Goal: Task Accomplishment & Management: Manage account settings

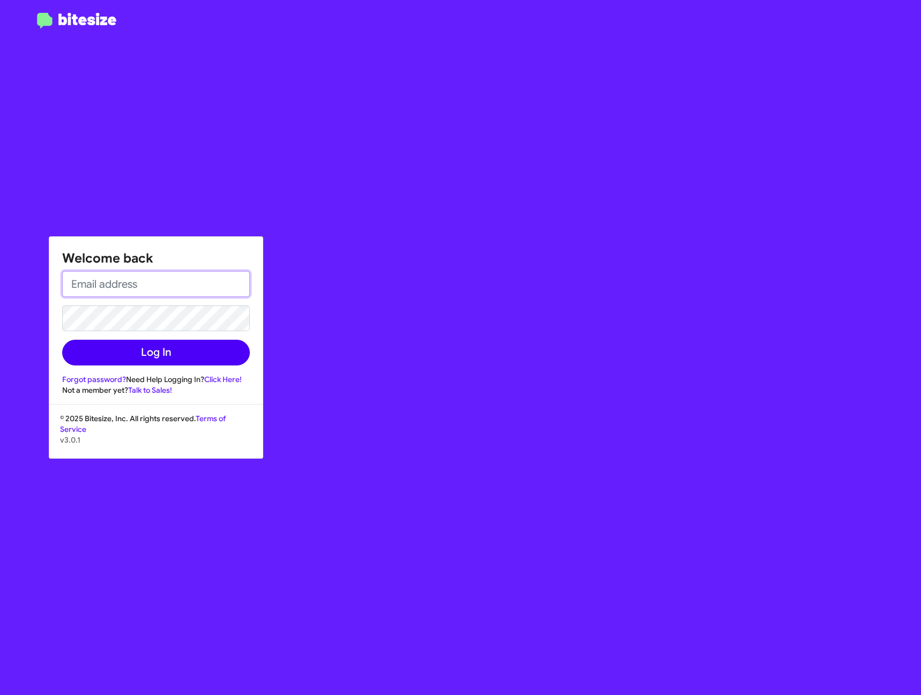
type input "KunleMajowogbe@toyotamarin.com"
click at [131, 357] on button "Log In" at bounding box center [156, 353] width 188 height 26
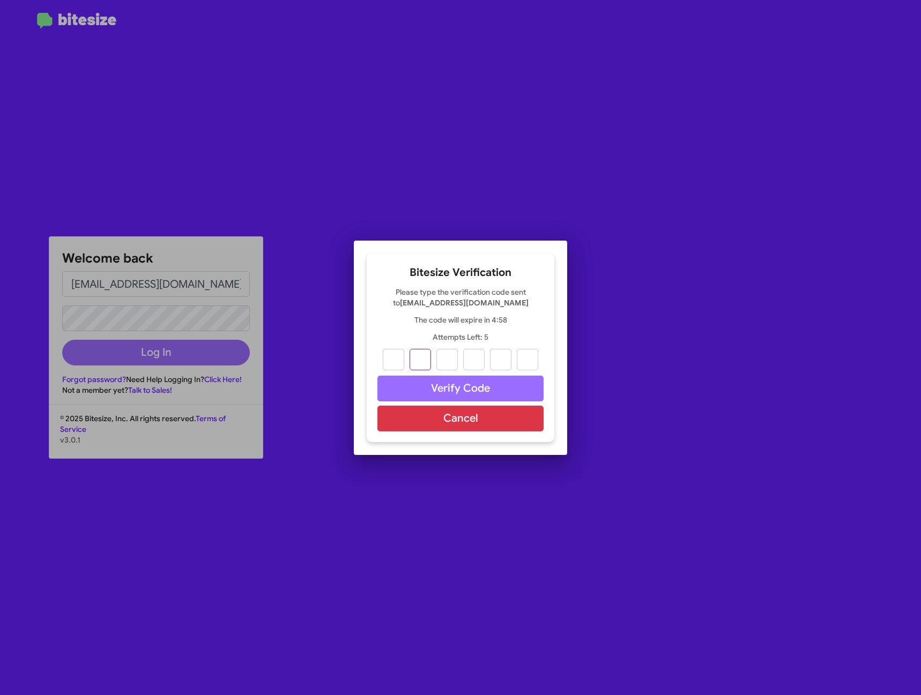
type input "b"
drag, startPoint x: 571, startPoint y: 447, endPoint x: 430, endPoint y: 366, distance: 162.8
click at [430, 366] on input "b" at bounding box center [419, 359] width 21 height 21
click at [401, 365] on input "text" at bounding box center [393, 359] width 21 height 21
click at [401, 355] on input "text" at bounding box center [393, 359] width 21 height 21
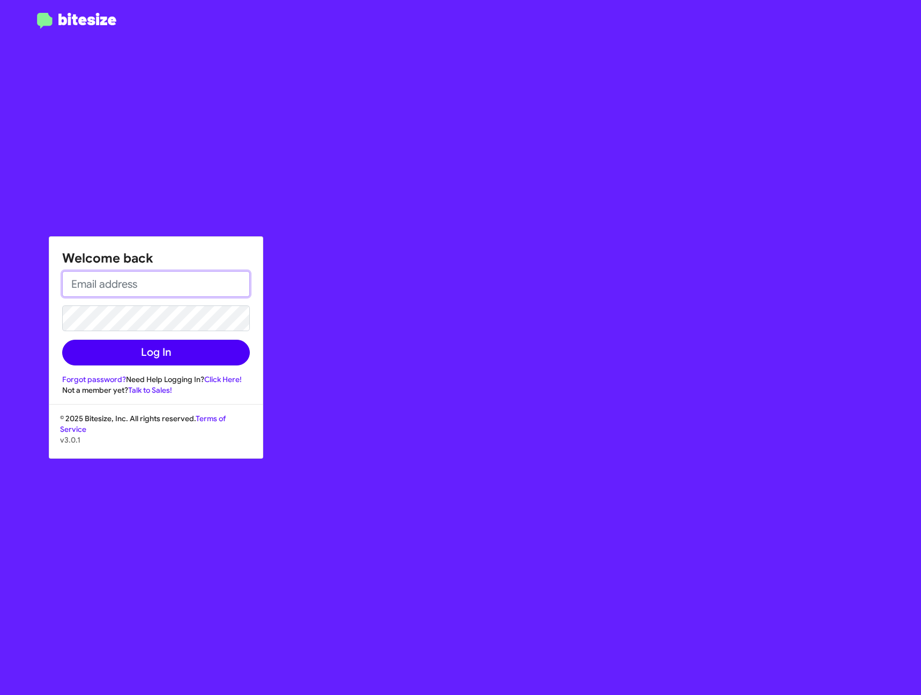
type input "KunleMajowogbe@toyotamarin.com"
click at [143, 351] on button "Log In" at bounding box center [156, 353] width 188 height 26
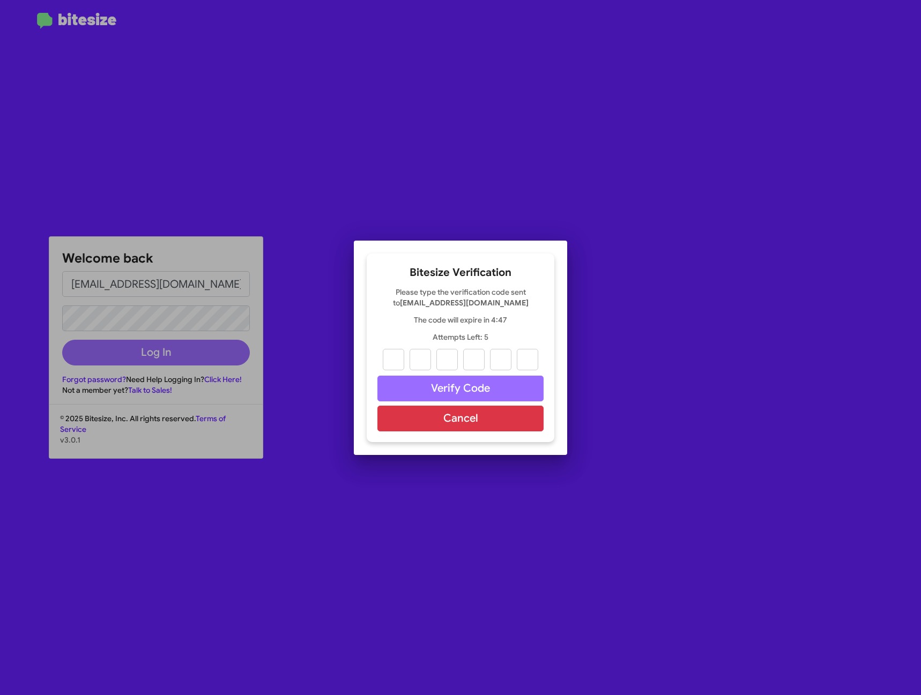
type input "9"
type input "4"
type input "6"
type input "8"
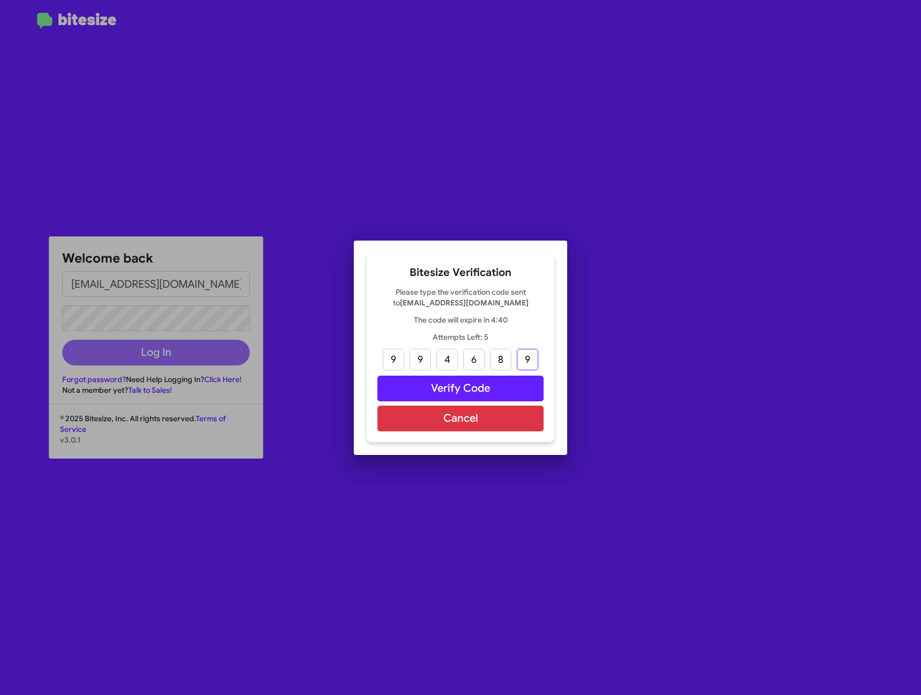
type input "9"
click at [490, 391] on button "Verify Code" at bounding box center [460, 389] width 166 height 26
